Goal: Task Accomplishment & Management: Complete application form

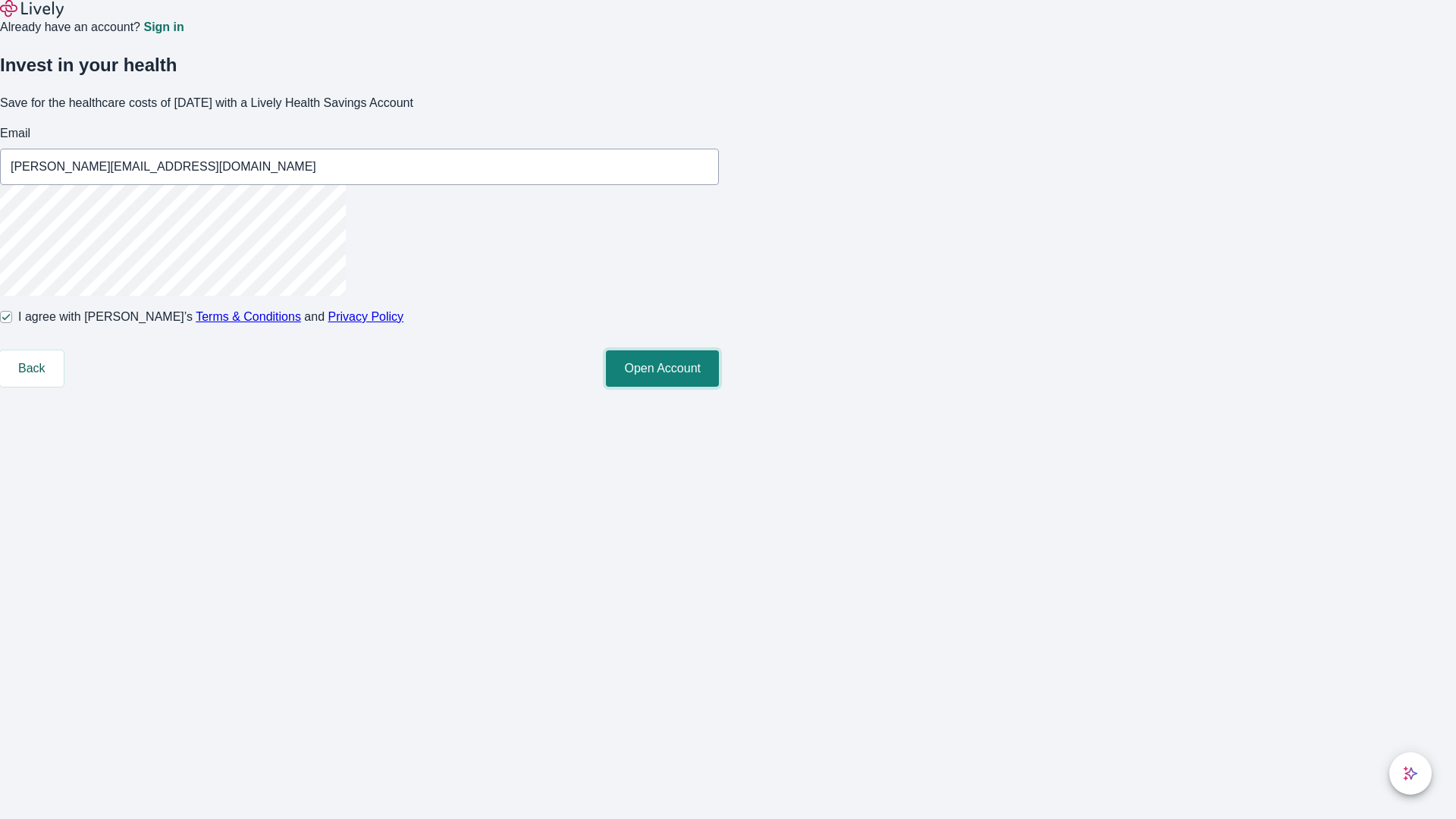
click at [719, 387] on button "Open Account" at bounding box center [663, 368] width 113 height 37
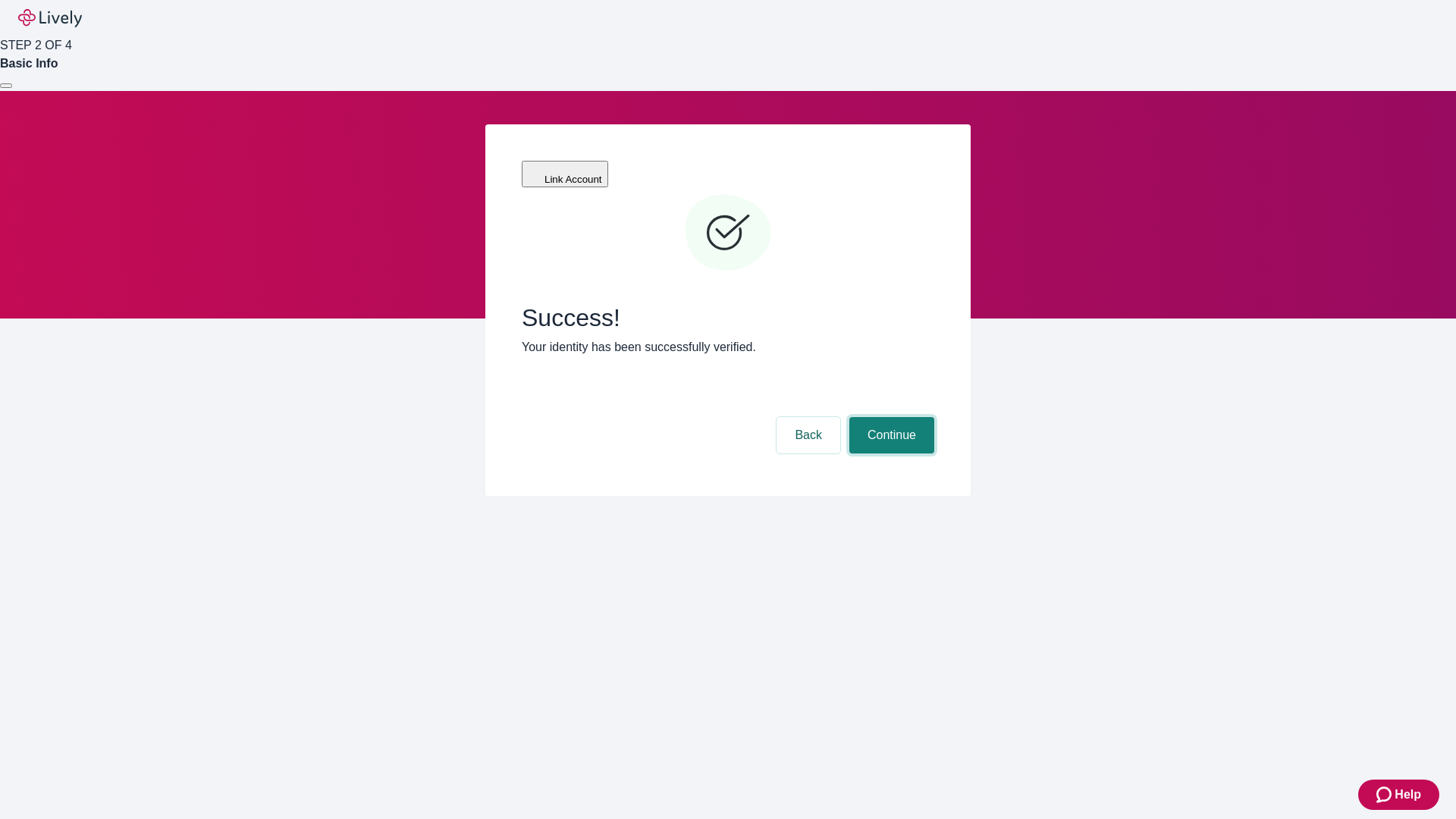
click at [890, 417] on button "Continue" at bounding box center [892, 435] width 85 height 37
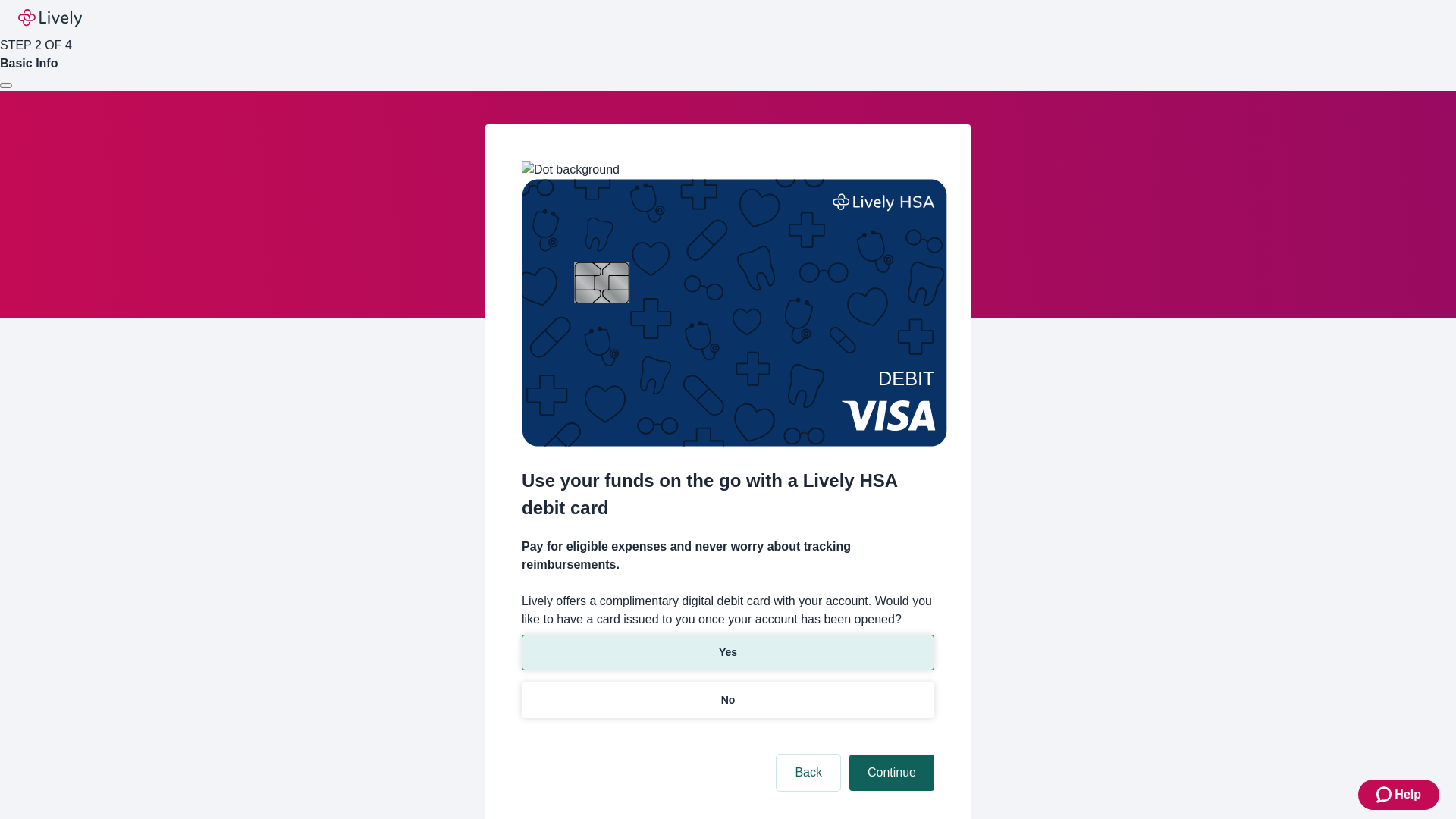
click at [727, 692] on p "No" at bounding box center [729, 699] width 15 height 16
click at [890, 754] on button "Continue" at bounding box center [892, 772] width 85 height 37
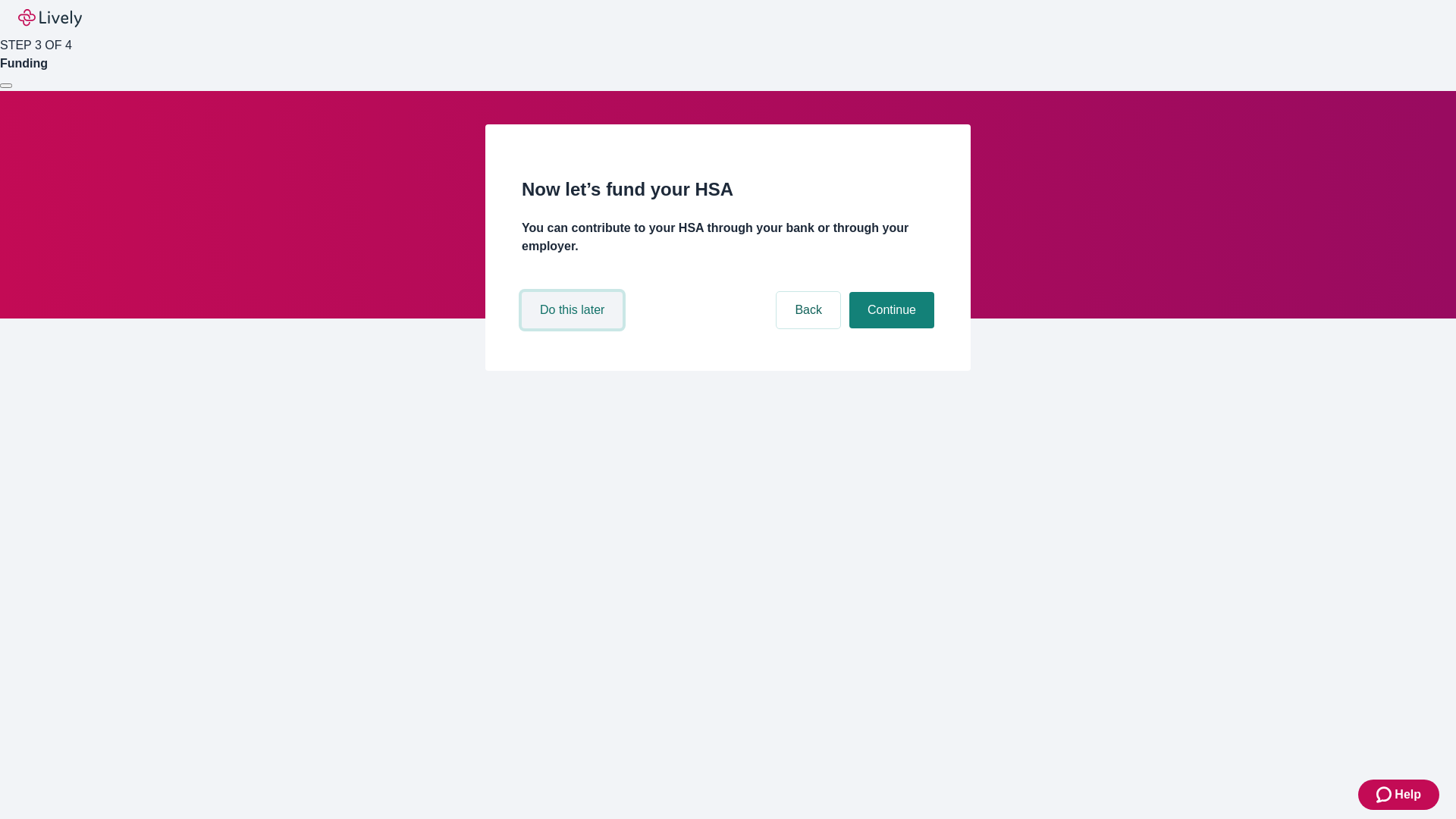
click at [574, 328] on button "Do this later" at bounding box center [573, 310] width 101 height 37
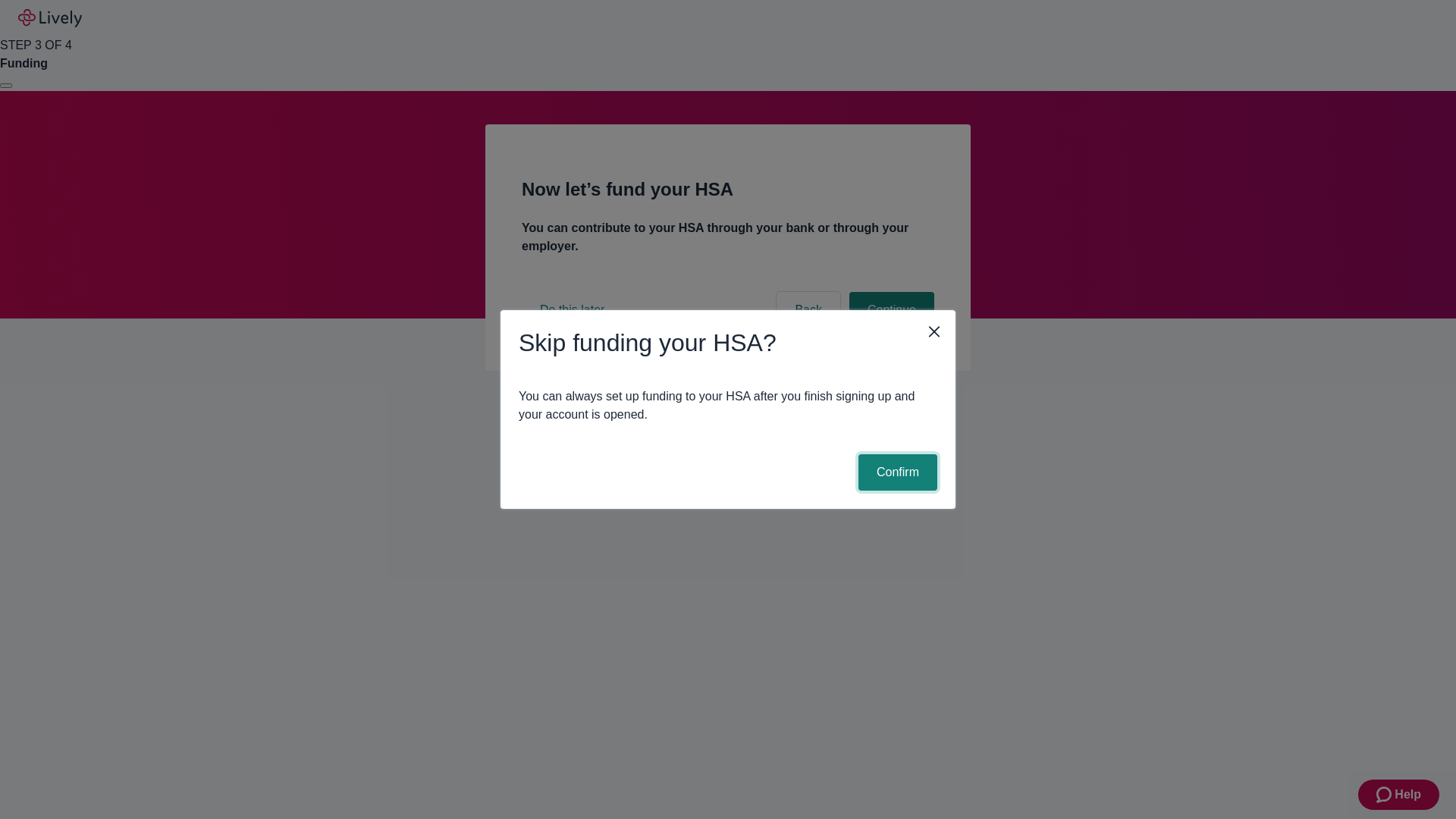
click at [895, 473] on button "Confirm" at bounding box center [898, 473] width 79 height 37
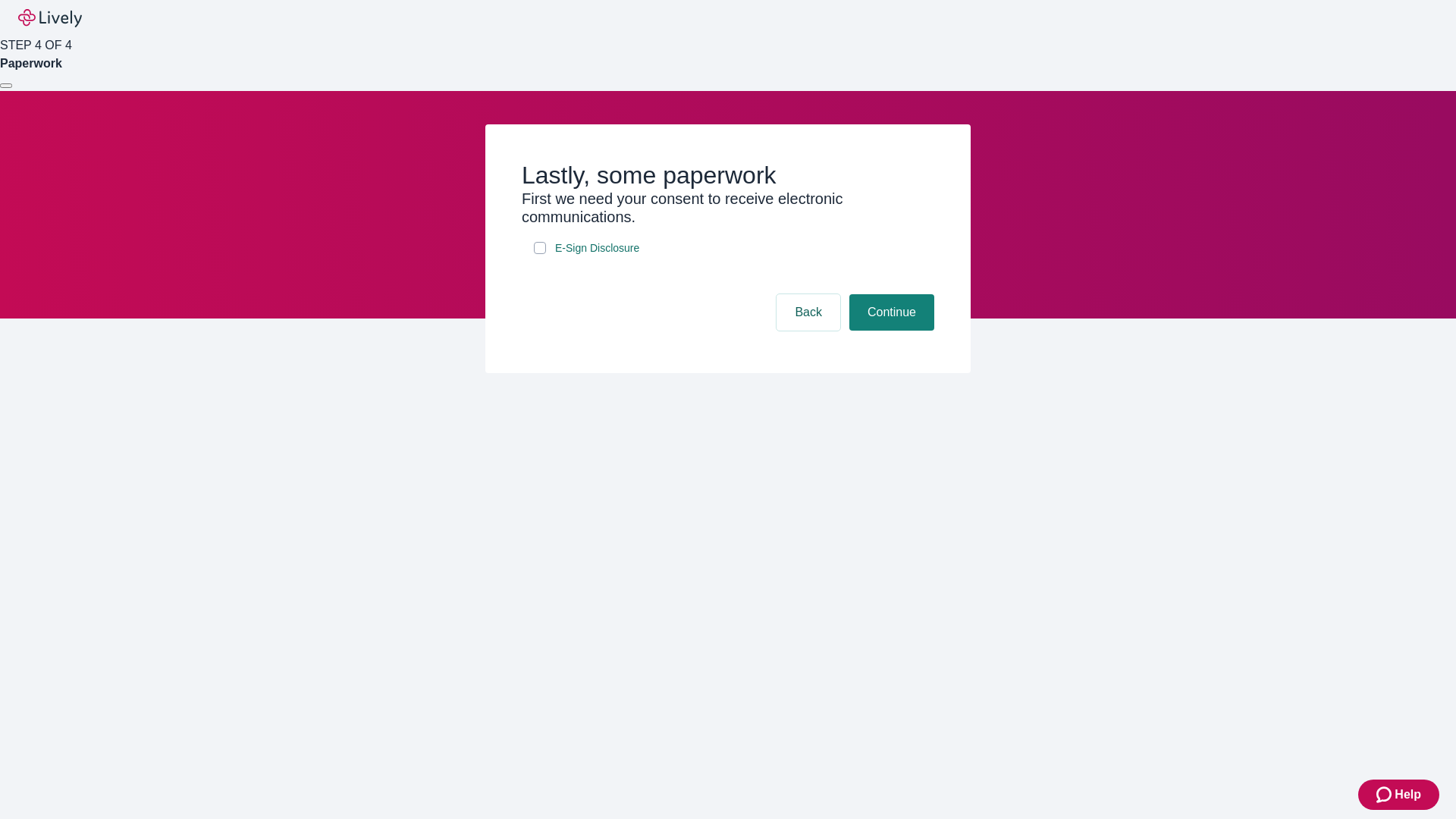
click at [541, 254] on input "E-Sign Disclosure" at bounding box center [540, 248] width 12 height 12
checkbox input "true"
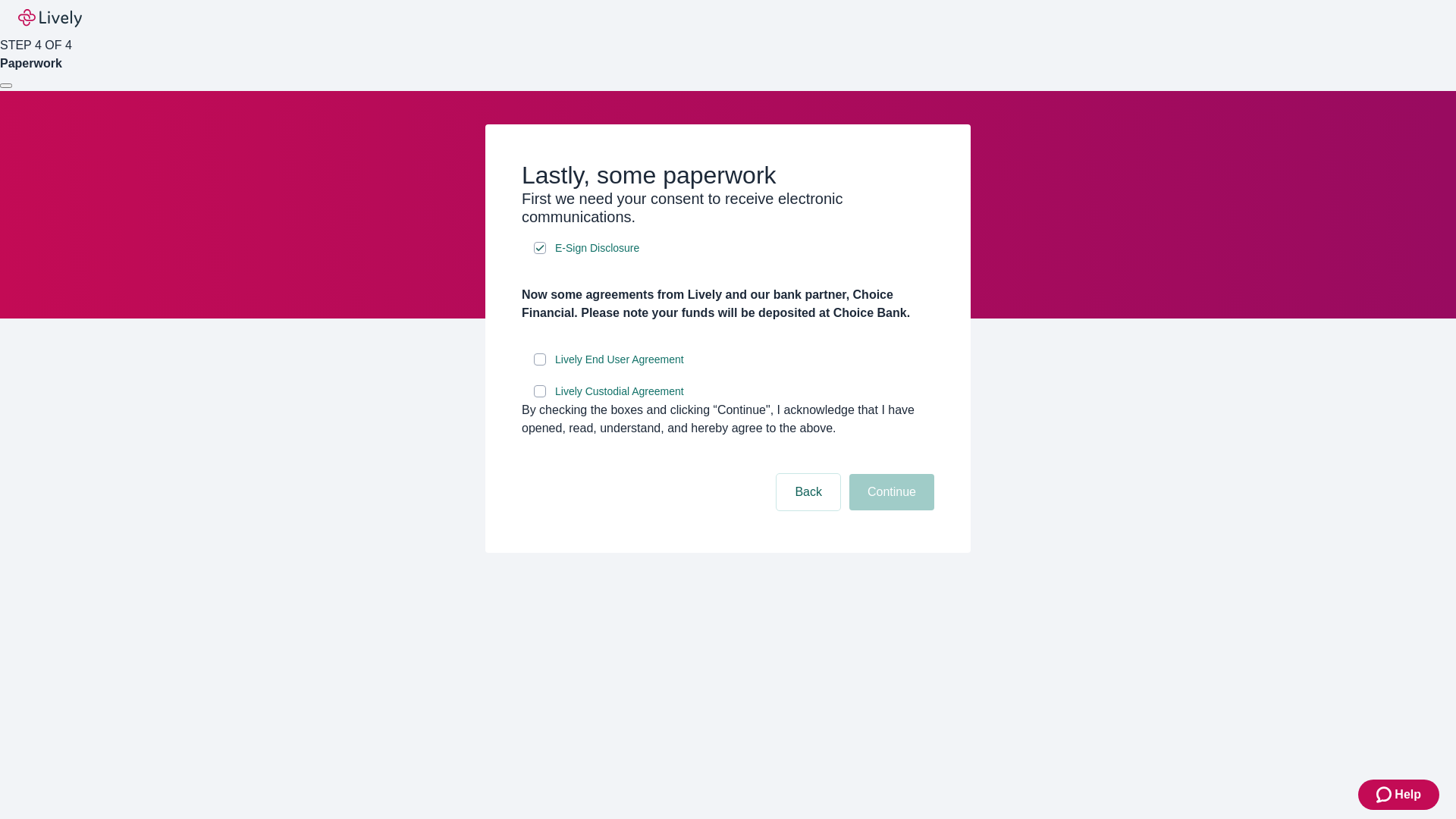
click at [541, 366] on input "Lively End User Agreement" at bounding box center [540, 358] width 12 height 12
checkbox input "true"
click at [541, 398] on input "Lively Custodial Agreement" at bounding box center [540, 390] width 12 height 12
checkbox input "true"
click at [890, 510] on button "Continue" at bounding box center [892, 492] width 85 height 37
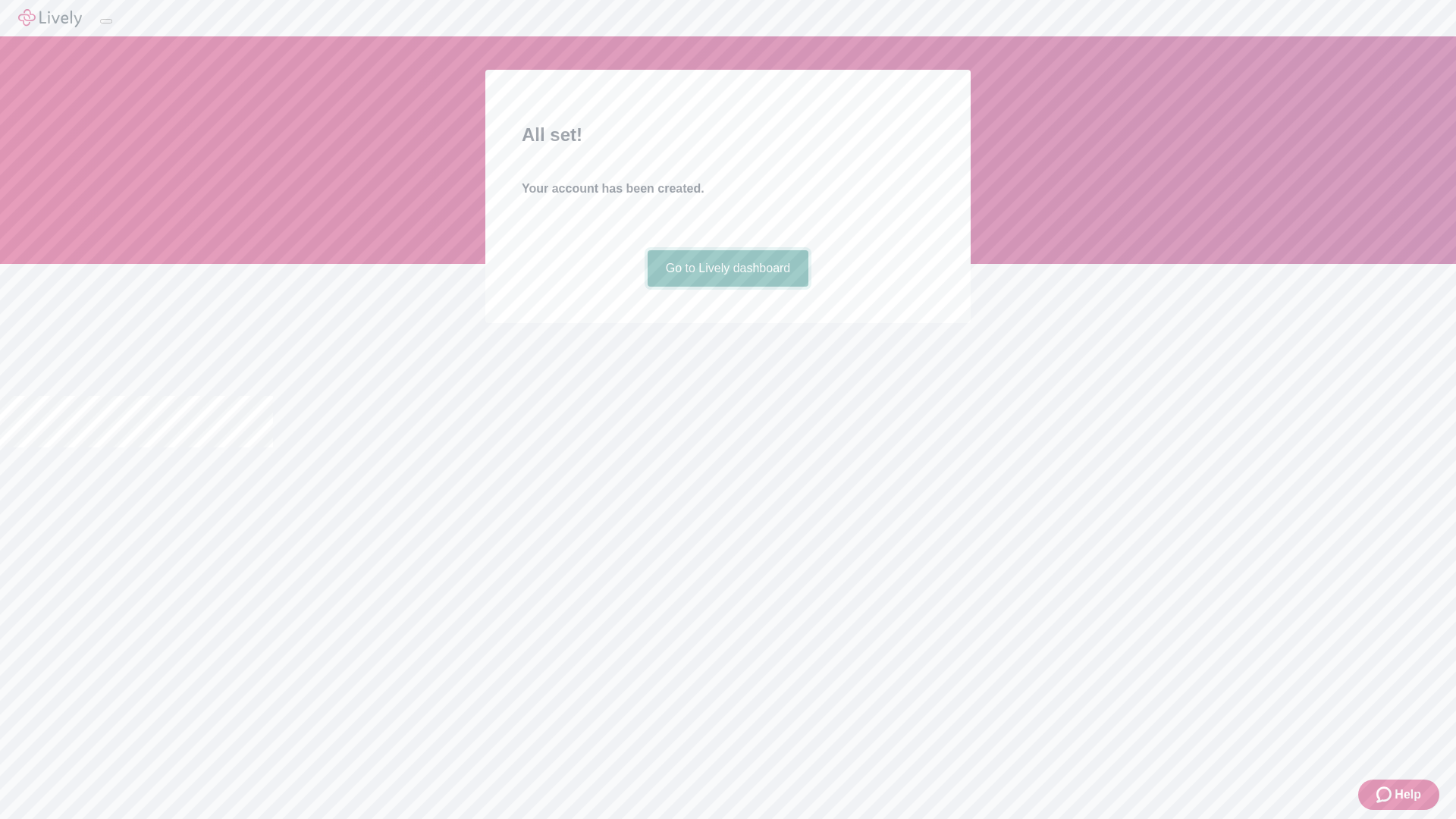
click at [727, 287] on link "Go to Lively dashboard" at bounding box center [728, 269] width 162 height 37
